Goal: Information Seeking & Learning: Learn about a topic

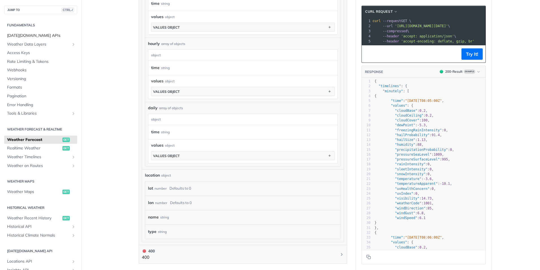
scroll to position [367, 0]
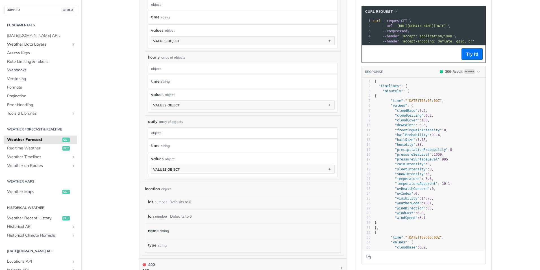
click at [39, 46] on span "Weather Data Layers" at bounding box center [38, 45] width 63 height 6
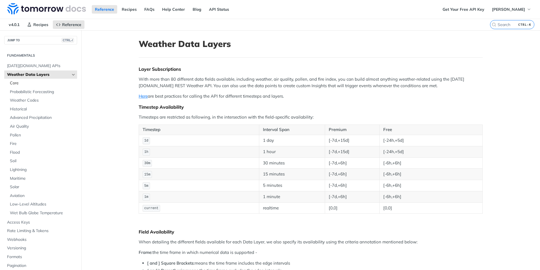
click at [26, 80] on link "Core" at bounding box center [42, 83] width 70 height 8
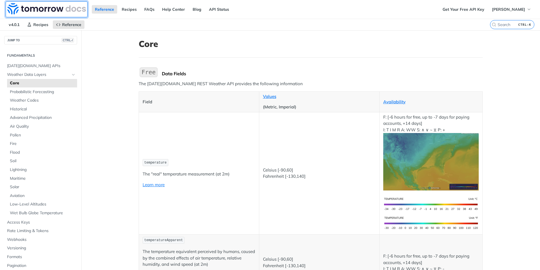
click at [47, 11] on img at bounding box center [46, 8] width 79 height 11
